Goal: Task Accomplishment & Management: Use online tool/utility

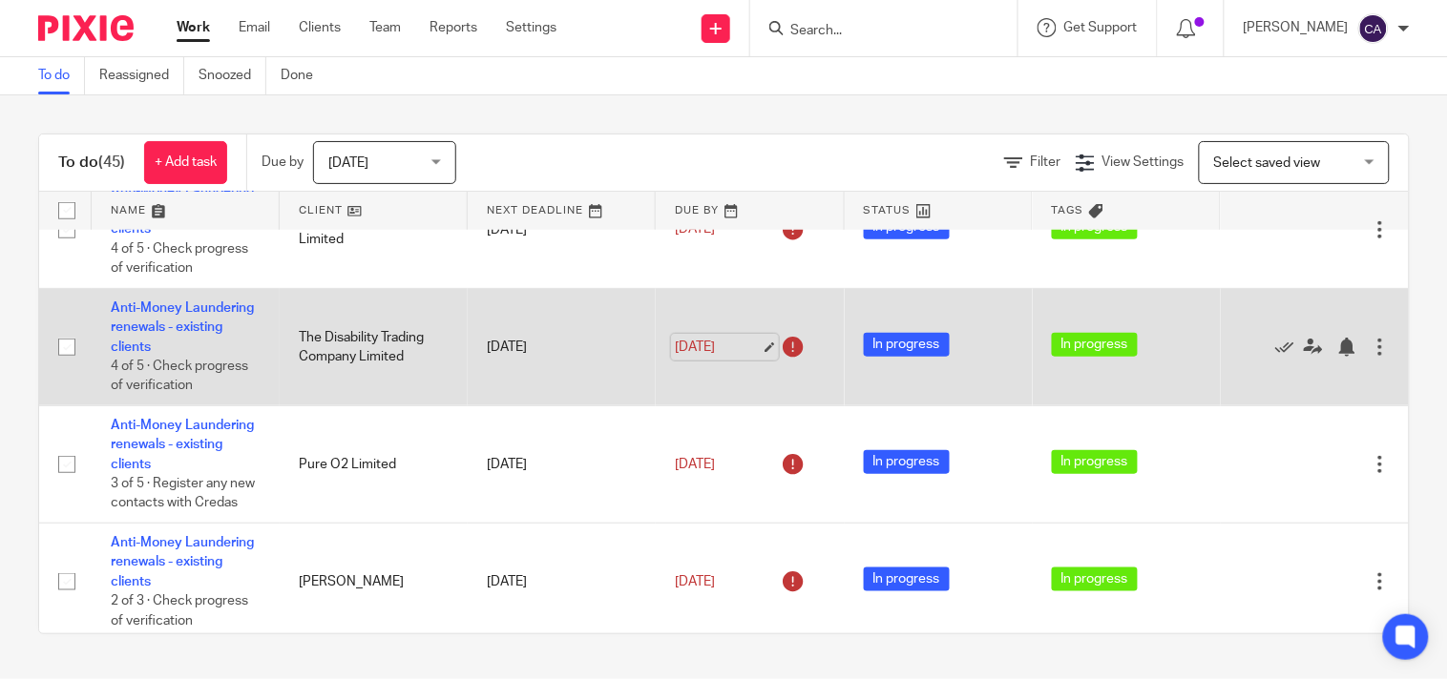
scroll to position [424, 0]
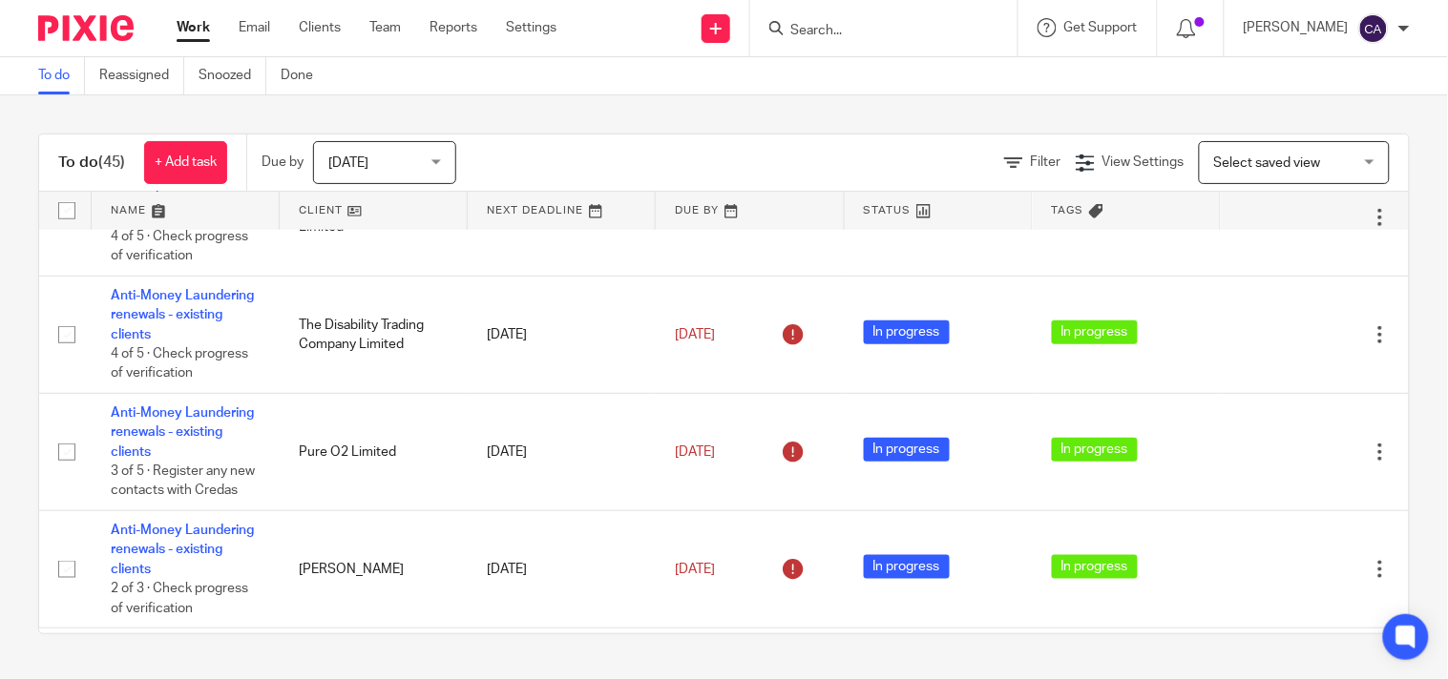
click at [394, 143] on span "[DATE]" at bounding box center [378, 162] width 101 height 40
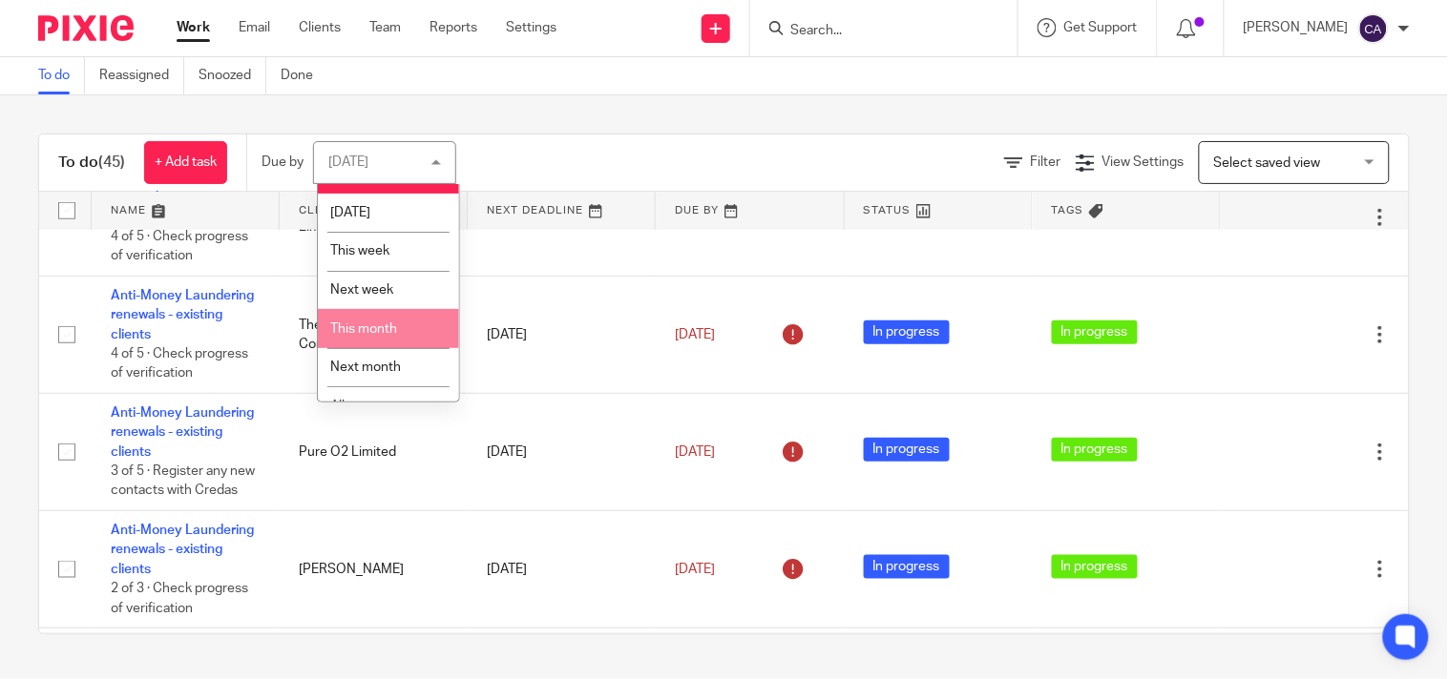
scroll to position [55, 0]
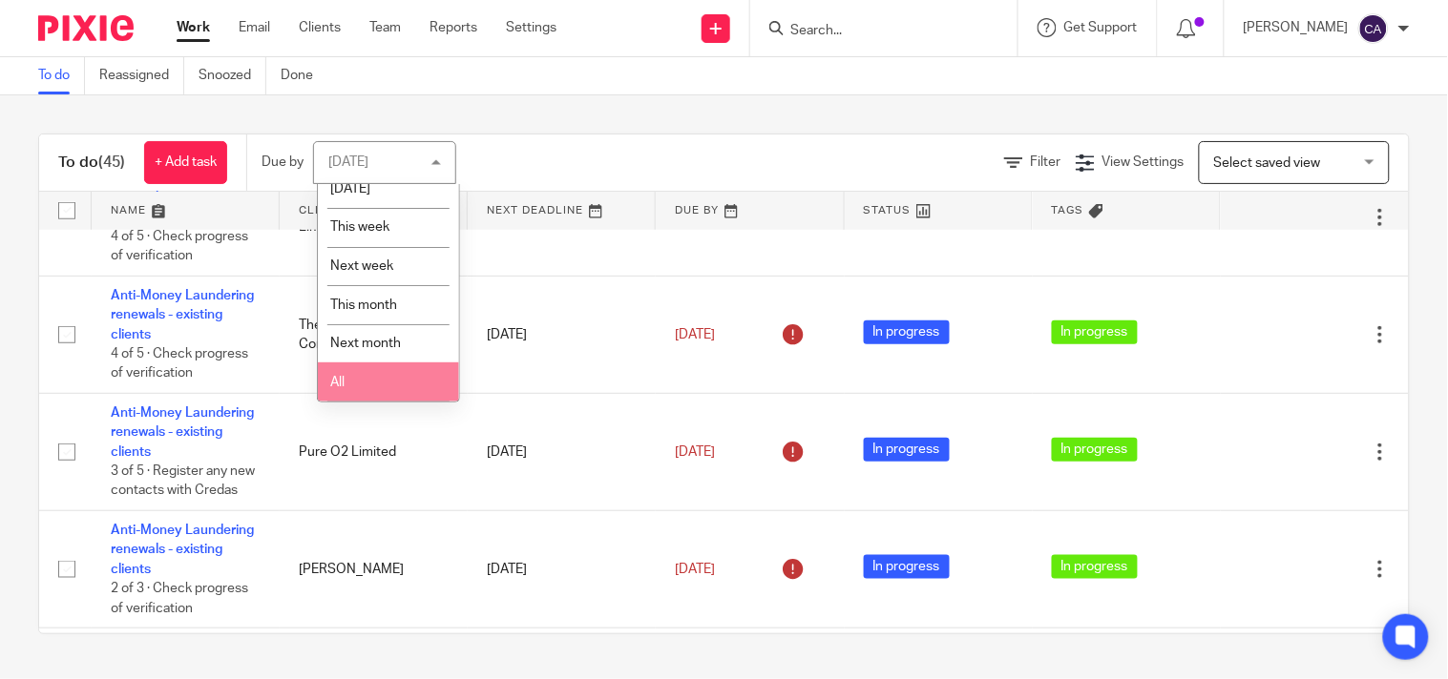
click at [356, 373] on li "All" at bounding box center [388, 382] width 141 height 39
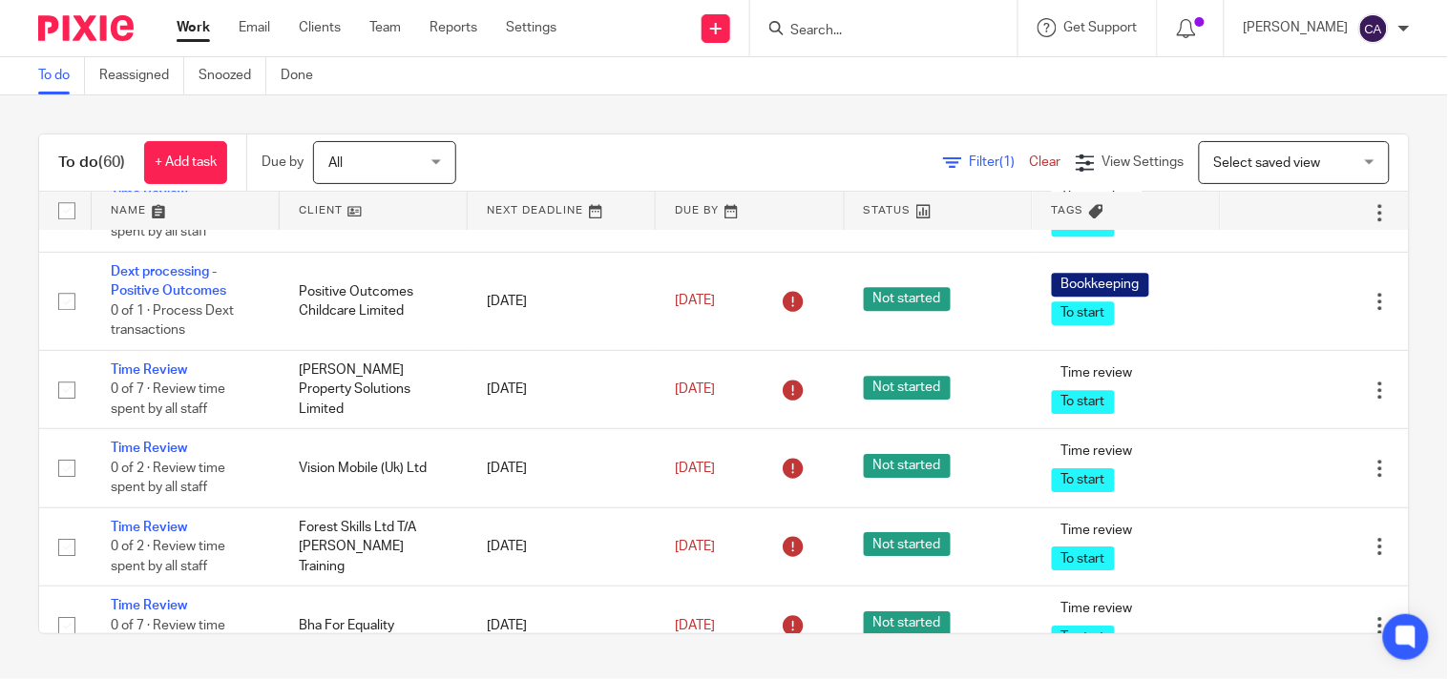
scroll to position [3392, 0]
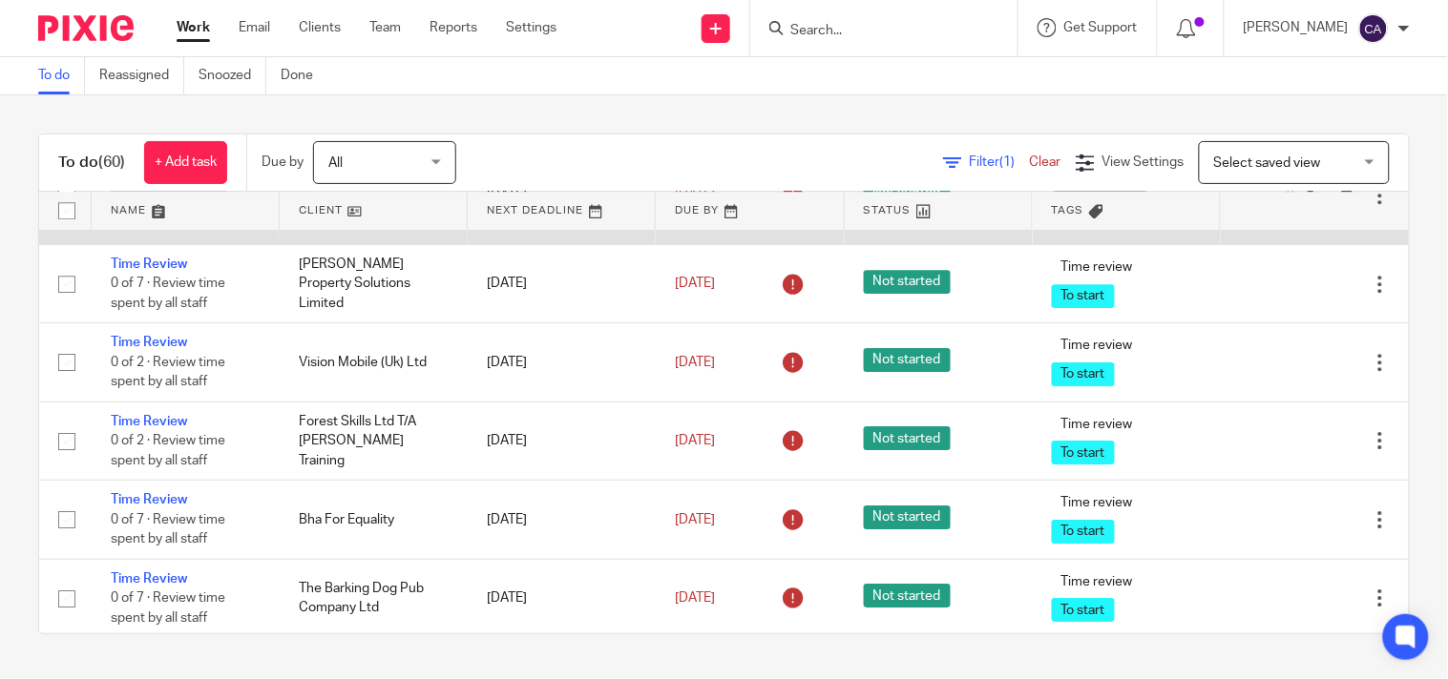
click at [181, 192] on link "Dext processing - Positive Outcomes" at bounding box center [168, 175] width 115 height 32
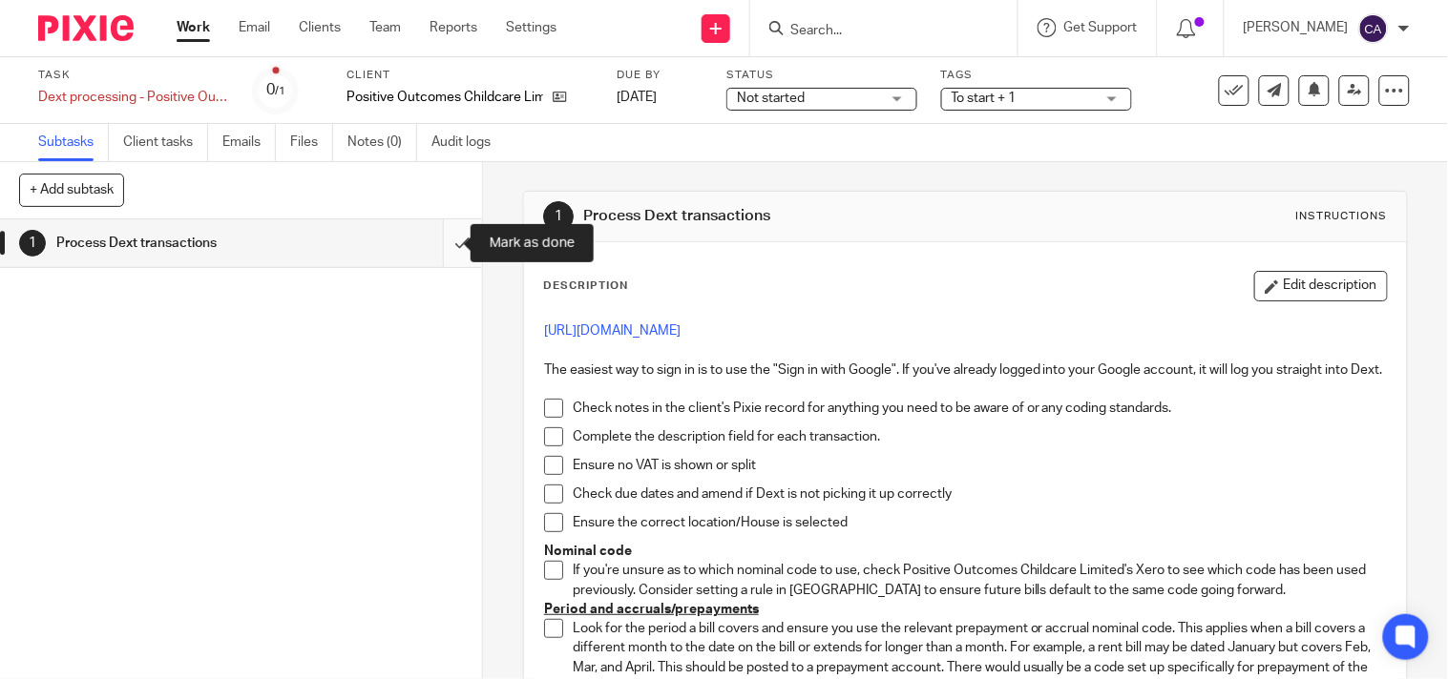
click at [436, 244] on input "submit" at bounding box center [241, 243] width 482 height 48
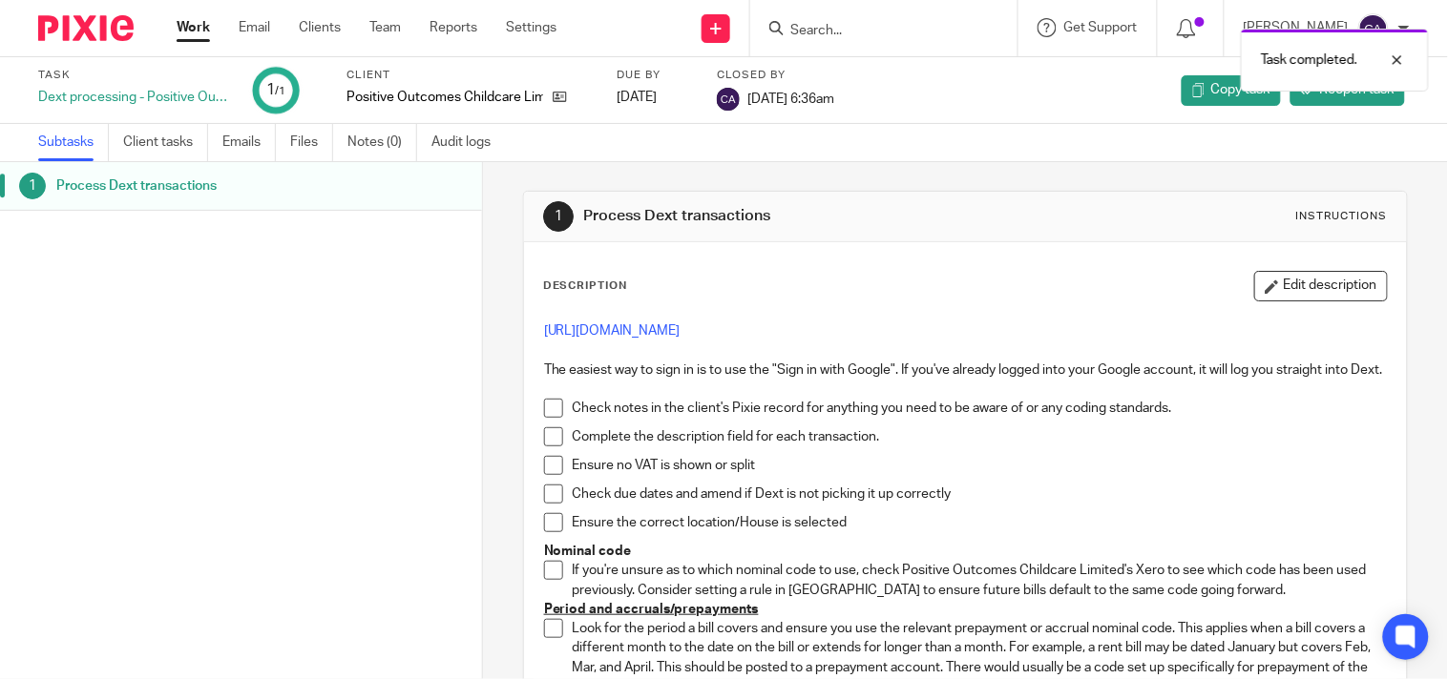
click at [197, 19] on link "Work" at bounding box center [193, 27] width 33 height 19
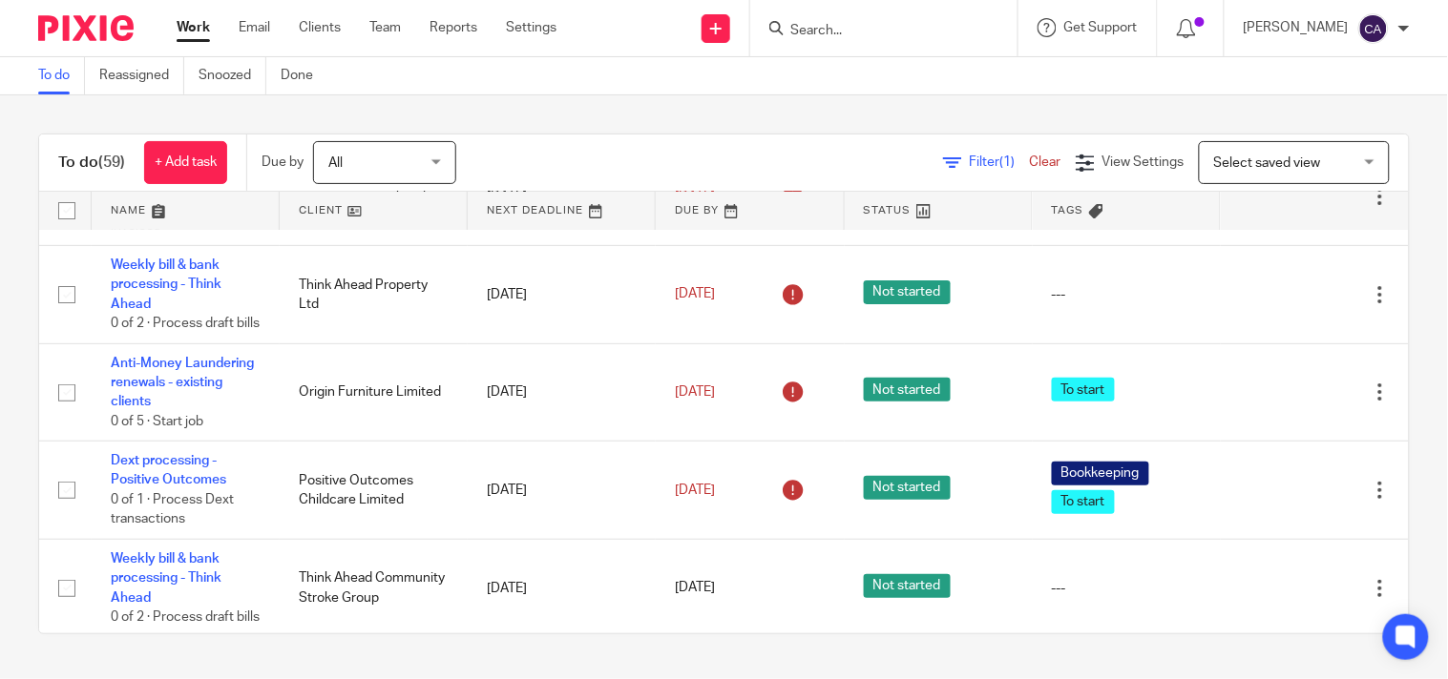
scroll to position [3817, 0]
